Goal: Task Accomplishment & Management: Manage account settings

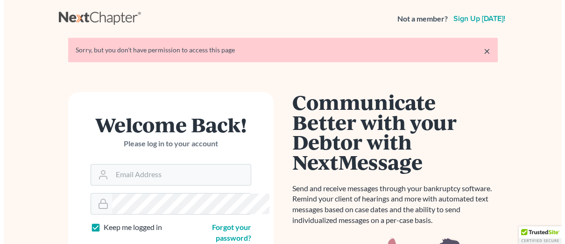
scroll to position [47, 0]
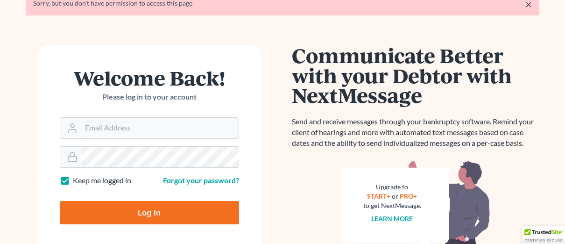
type input "kjstewart515@gmail.com"
click at [154, 207] on input "Log In" at bounding box center [149, 212] width 179 height 23
type input "Thinking..."
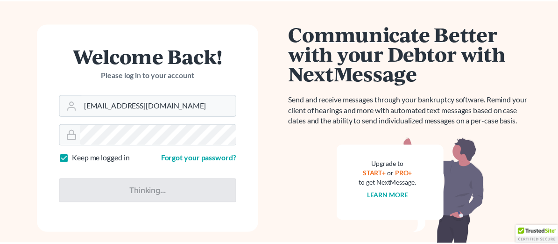
scroll to position [46, 0]
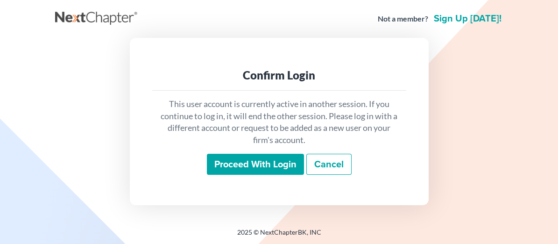
click at [228, 164] on input "Proceed with login" at bounding box center [255, 164] width 97 height 21
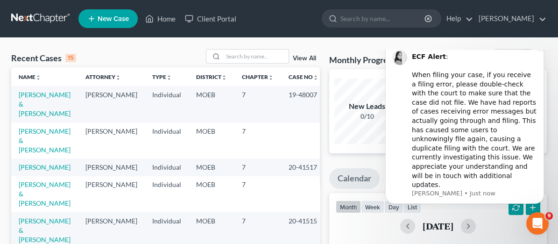
click at [544, 50] on button "Dismiss notification" at bounding box center [541, 44] width 12 height 12
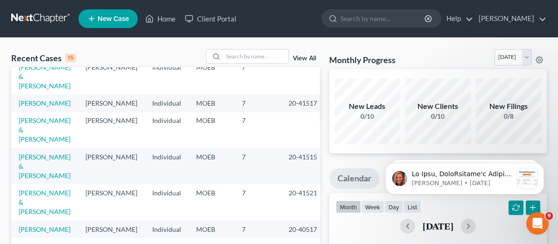
scroll to position [47, 0]
